Goal: Navigation & Orientation: Go to known website

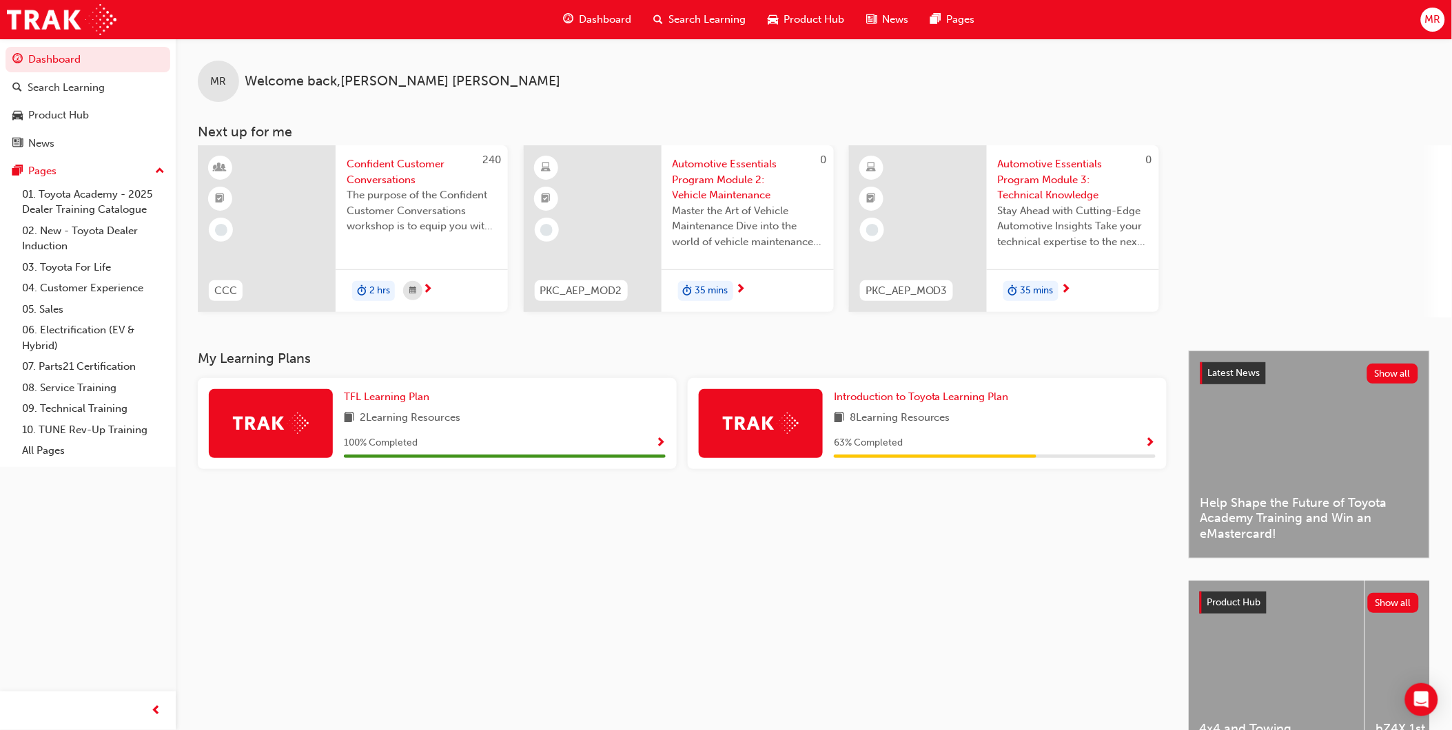
click at [1434, 14] on span "MR" at bounding box center [1433, 20] width 16 height 16
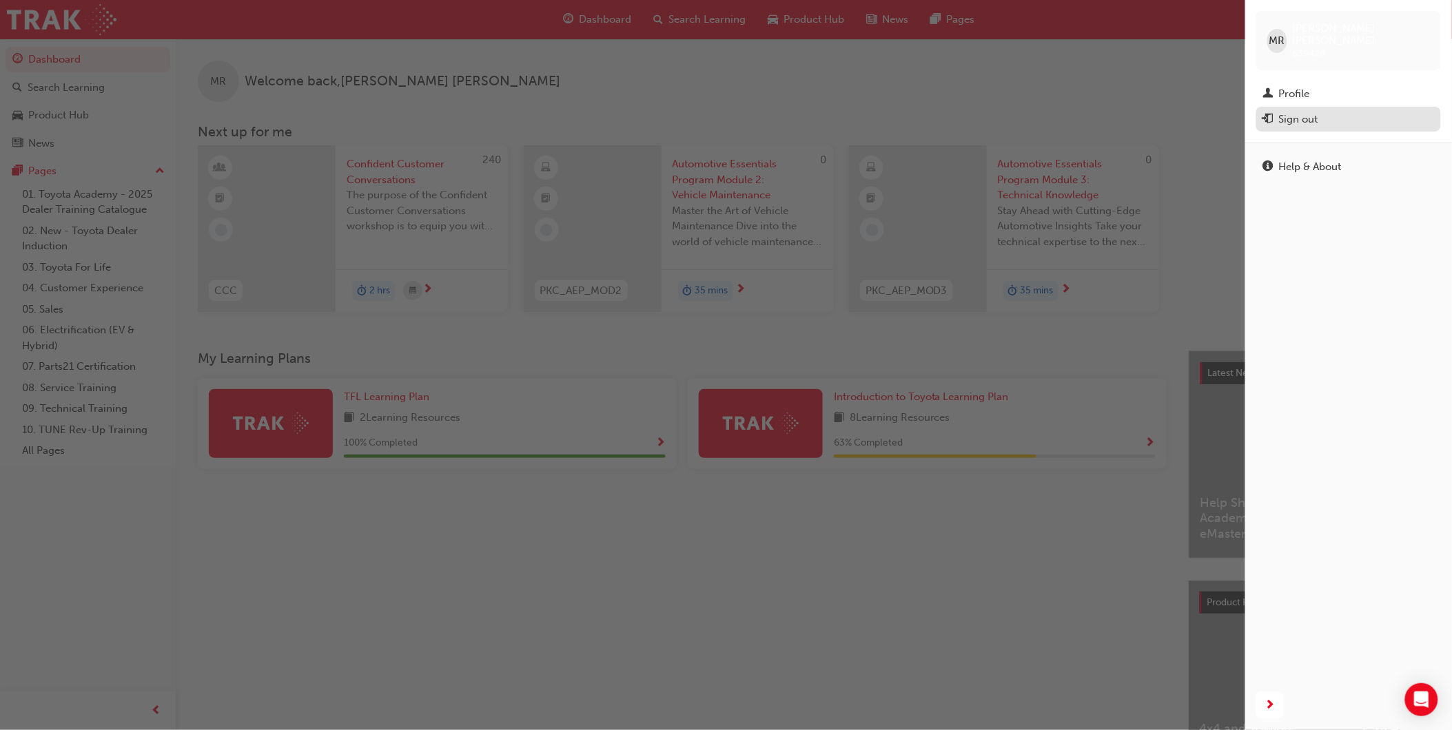
click at [1288, 112] on div "Sign out" at bounding box center [1298, 120] width 39 height 16
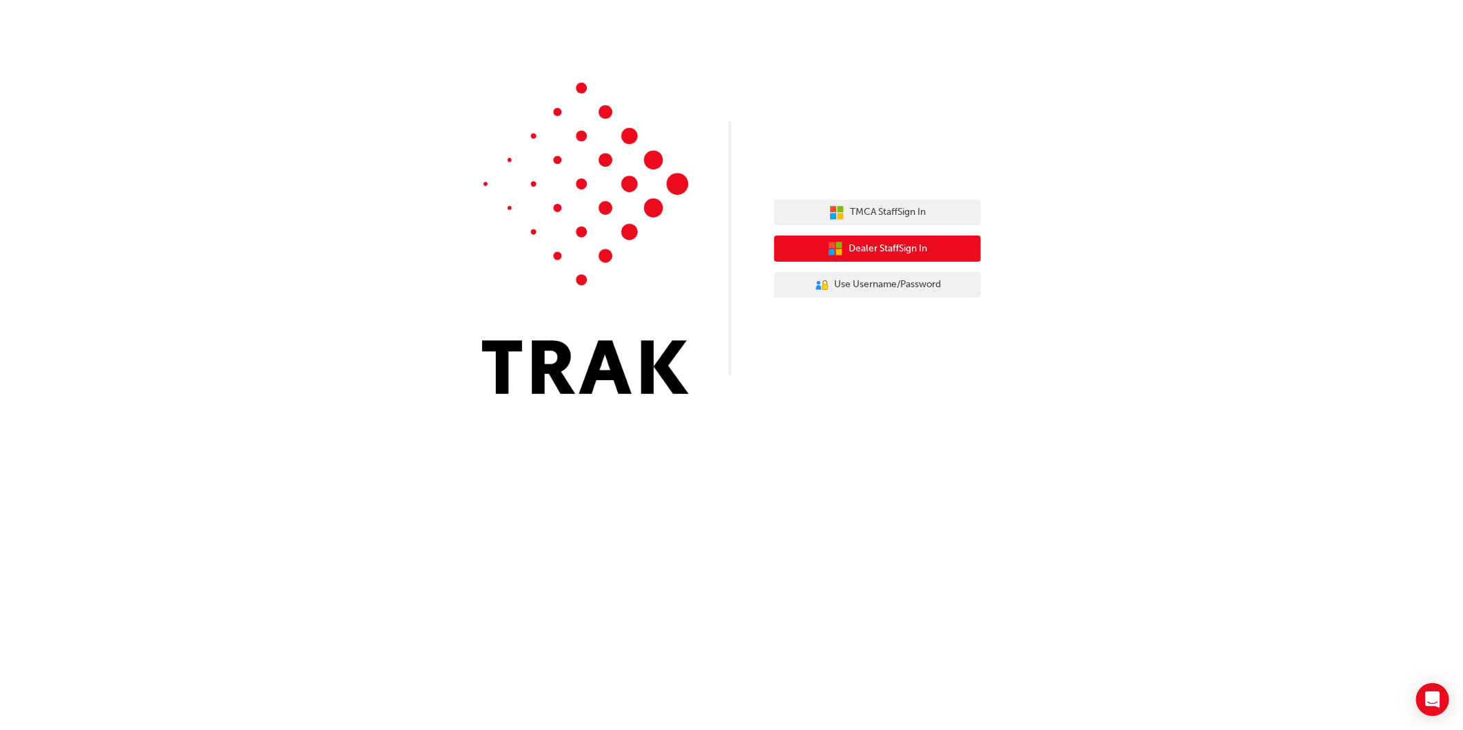
click at [857, 237] on button "Dealer Staff Sign In" at bounding box center [877, 249] width 207 height 26
